Goal: Task Accomplishment & Management: Manage account settings

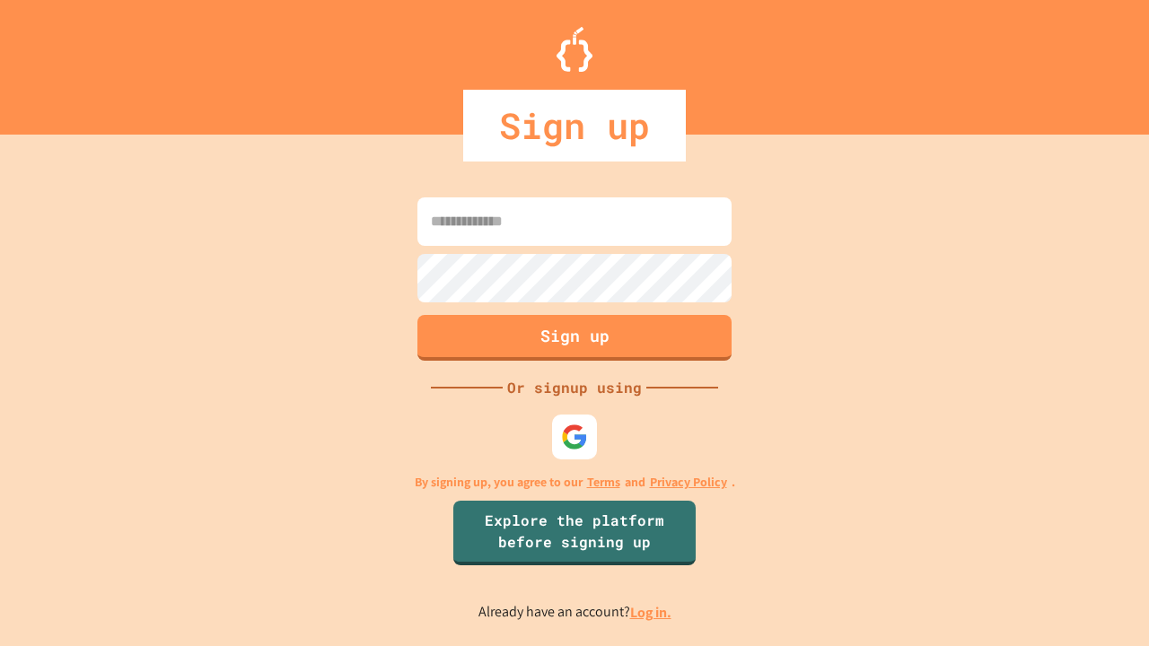
click at [651, 612] on link "Log in." at bounding box center [650, 612] width 41 height 19
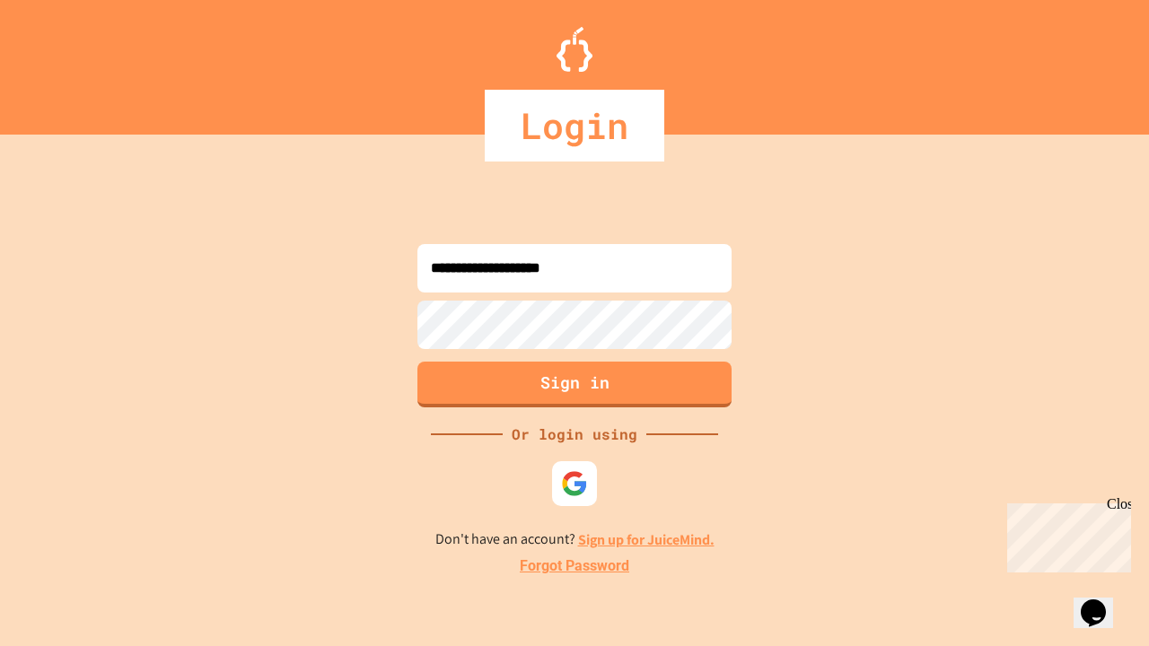
type input "**********"
